Goal: Task Accomplishment & Management: Complete application form

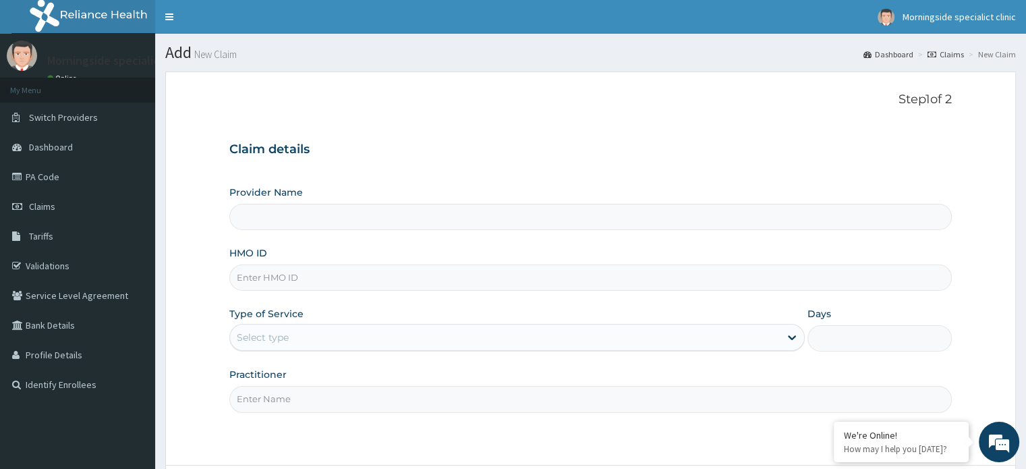
type input "Morningside Specialist clinic"
click at [297, 283] on input "HMO ID" at bounding box center [590, 277] width 722 height 26
paste input "AGO/10100/A"
type input "AGO/10100/A"
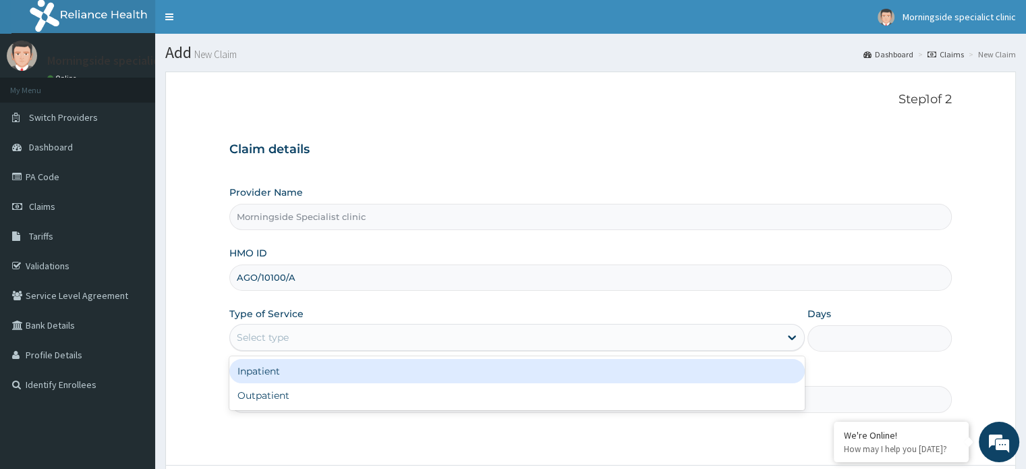
click at [286, 334] on div "Select type" at bounding box center [263, 336] width 52 height 13
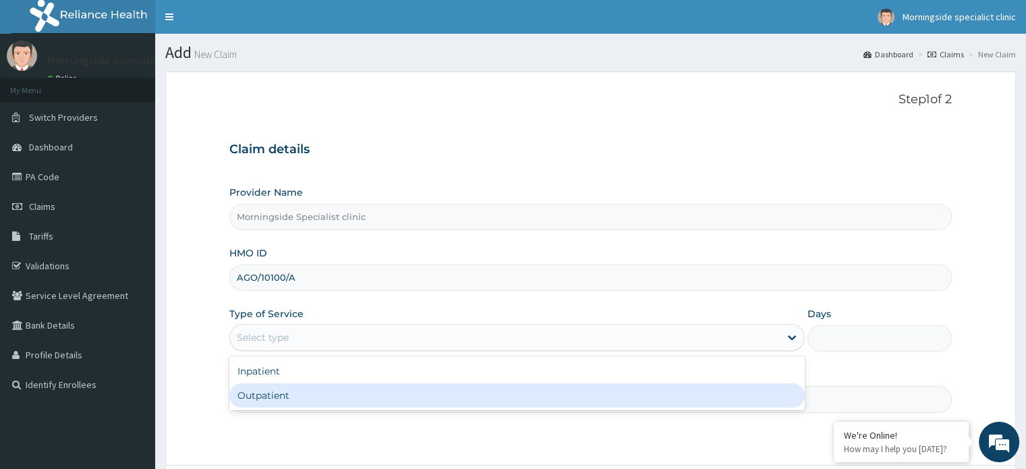
click at [289, 396] on div "Outpatient" at bounding box center [516, 395] width 575 height 24
type input "1"
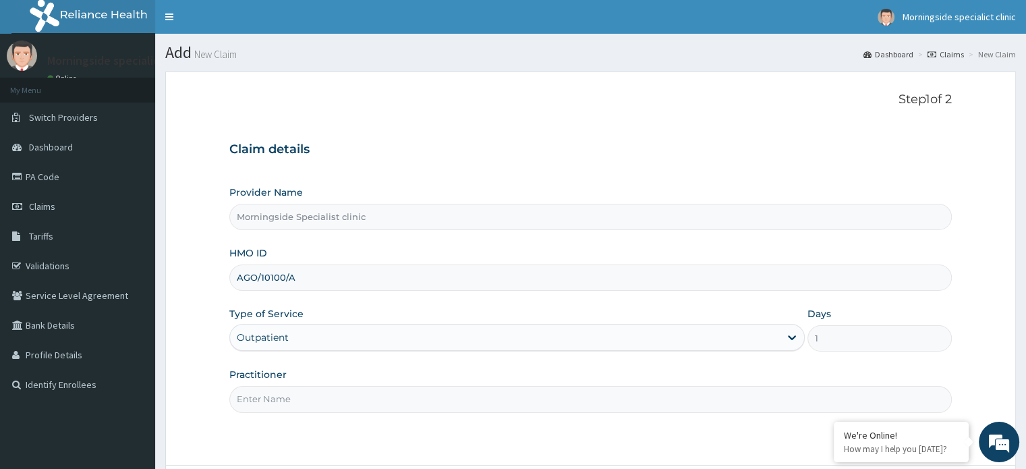
click at [289, 394] on input "Practitioner" at bounding box center [590, 399] width 722 height 26
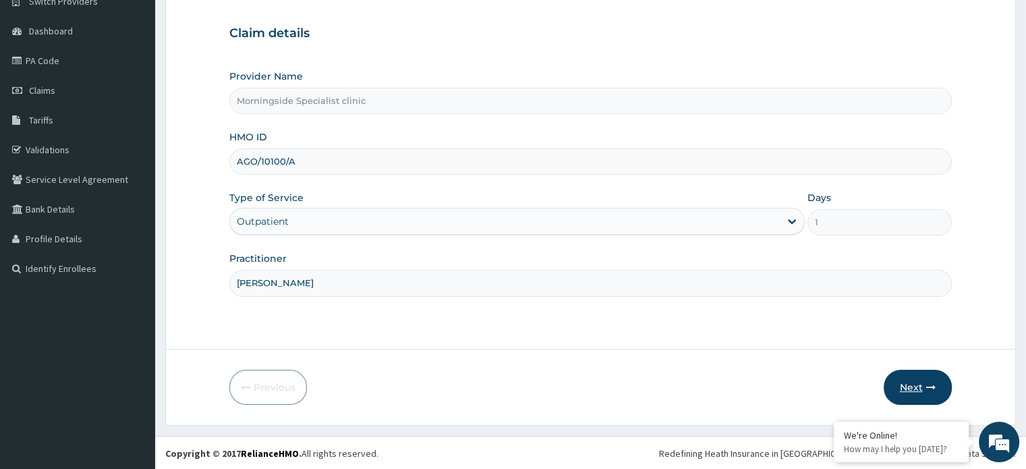
type input "DR UGBEYE"
click at [906, 377] on button "Next" at bounding box center [917, 387] width 68 height 35
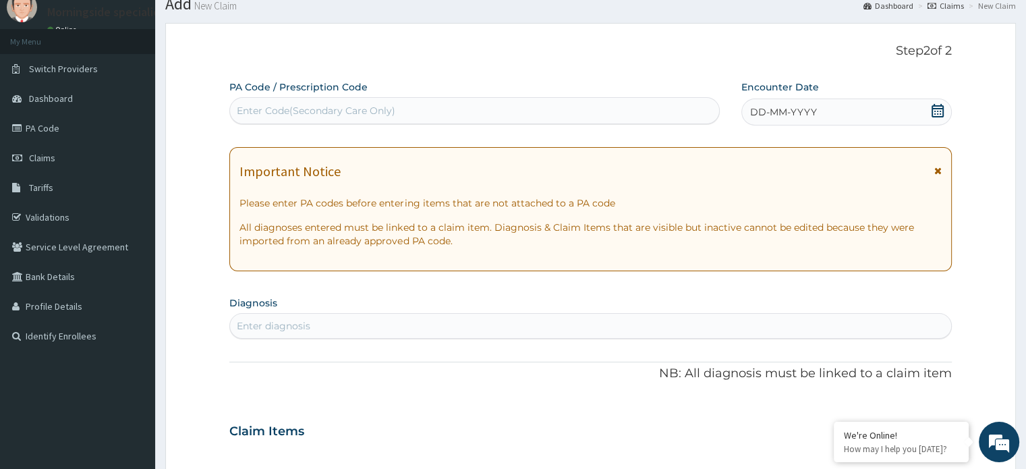
scroll to position [0, 0]
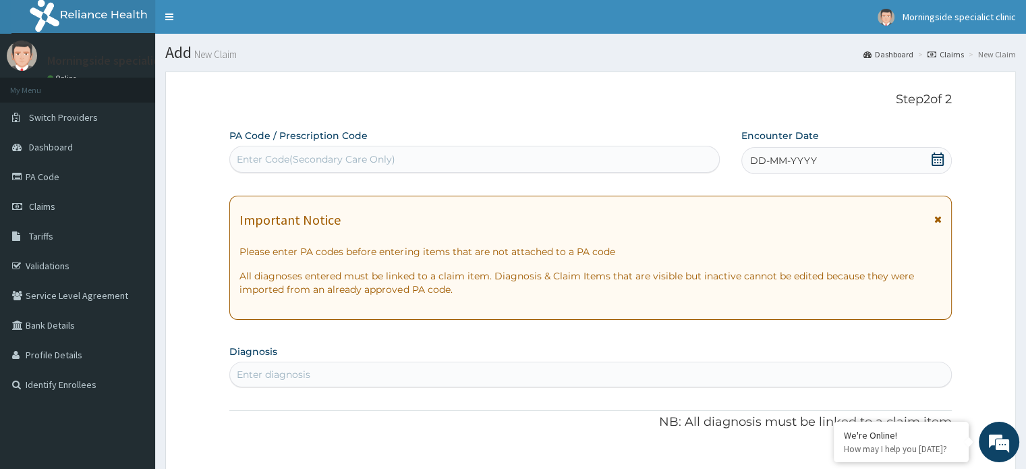
click at [371, 161] on div "Enter Code(Secondary Care Only)" at bounding box center [316, 158] width 158 height 13
drag, startPoint x: 370, startPoint y: 161, endPoint x: 307, endPoint y: 161, distance: 63.4
click at [307, 161] on div "Enter Code(Secondary Care Only)" at bounding box center [316, 158] width 158 height 13
click at [362, 159] on div "Enter Code(Secondary Care Only)" at bounding box center [316, 158] width 158 height 13
drag, startPoint x: 362, startPoint y: 159, endPoint x: 350, endPoint y: 156, distance: 12.4
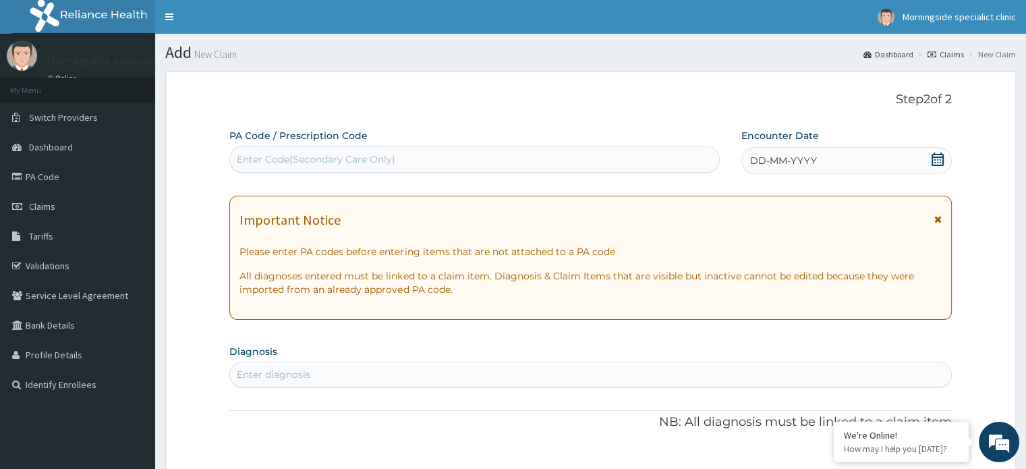
click at [350, 156] on div "Enter Code(Secondary Care Only)" at bounding box center [316, 158] width 158 height 13
paste input "PA/6CD51A"
type input "PA/6CD51A"
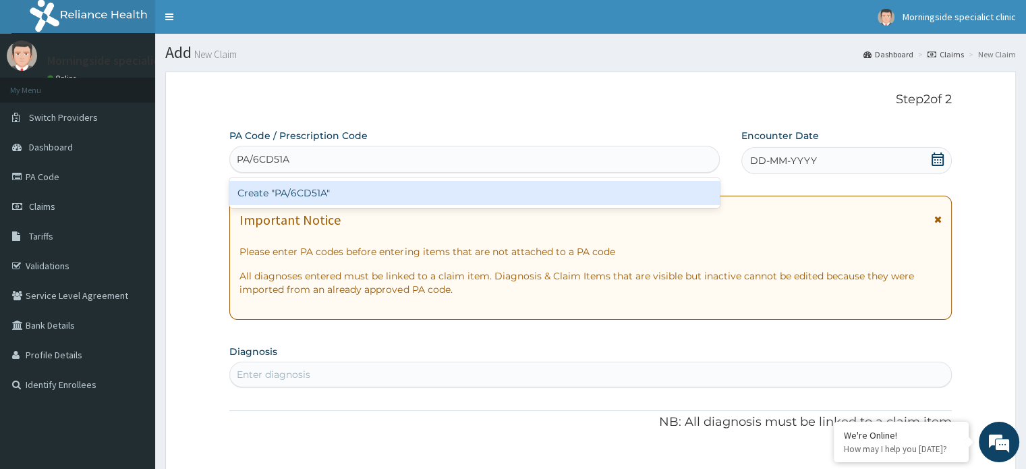
click at [391, 196] on div "Create "PA/6CD51A"" at bounding box center [474, 193] width 490 height 24
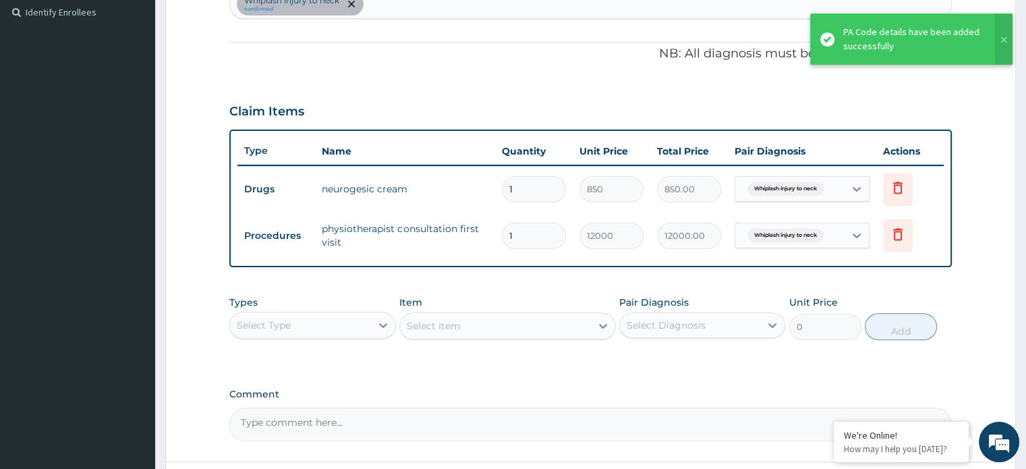
scroll to position [485, 0]
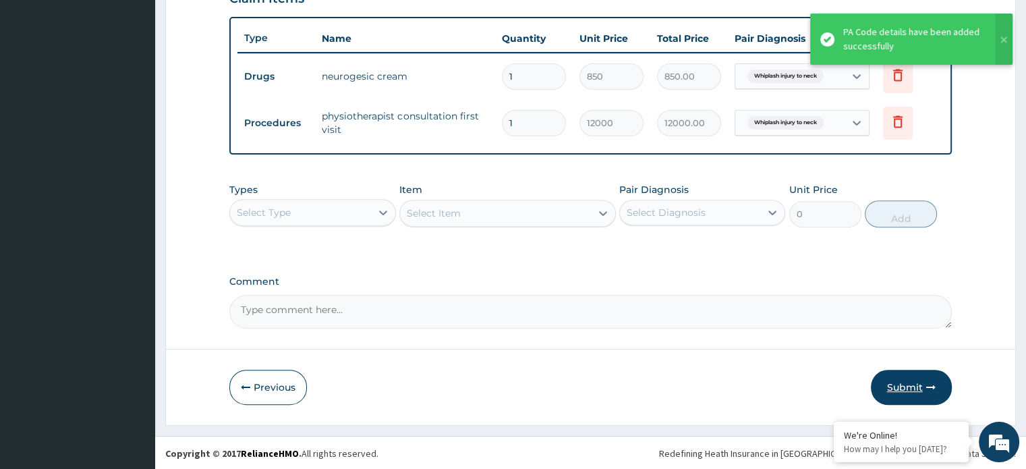
click at [896, 386] on button "Submit" at bounding box center [911, 387] width 81 height 35
